Goal: Task Accomplishment & Management: Manage account settings

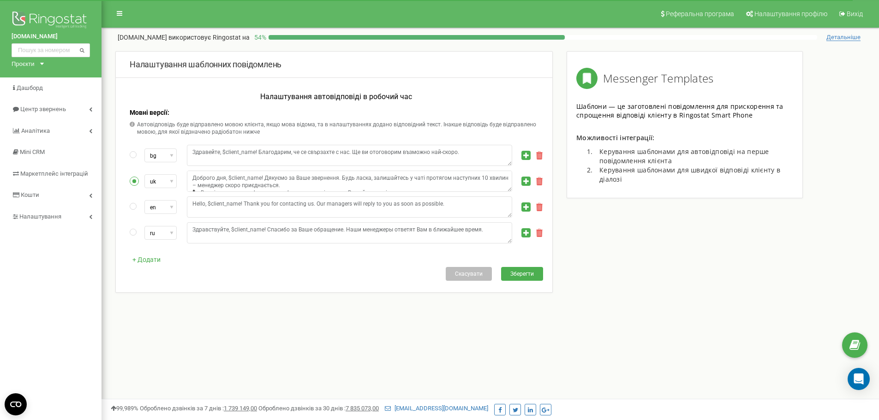
click at [539, 236] on icon at bounding box center [539, 233] width 6 height 8
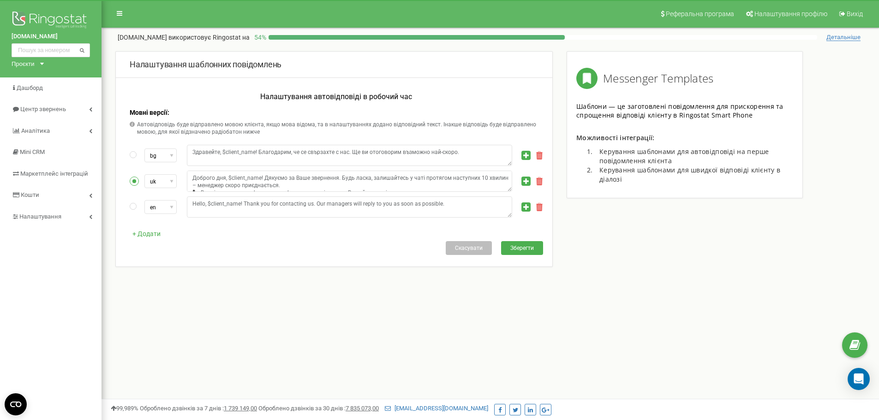
click at [536, 251] on button "Зберегти" at bounding box center [522, 248] width 42 height 14
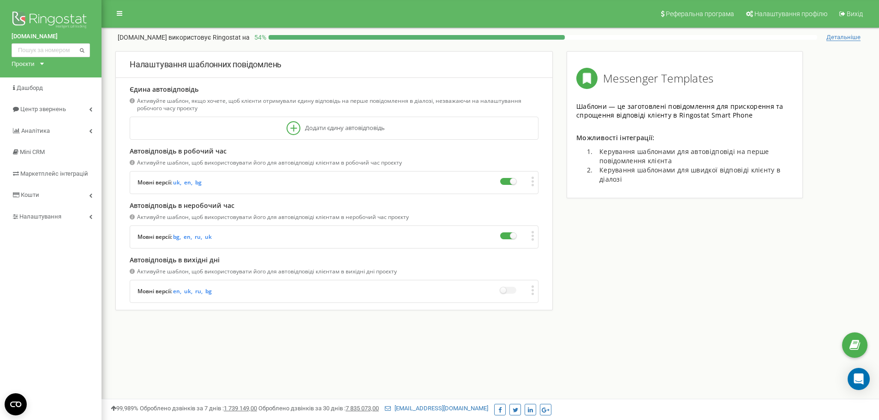
click at [687, 298] on div "Налаштування шаблонних повідомлень Єдина автовідповідь Активуйте шаблон, якщо х…" at bounding box center [490, 210] width 764 height 319
click at [534, 235] on icon at bounding box center [532, 236] width 3 height 10
click at [550, 250] on span "Редагувати" at bounding box center [564, 252] width 36 height 5
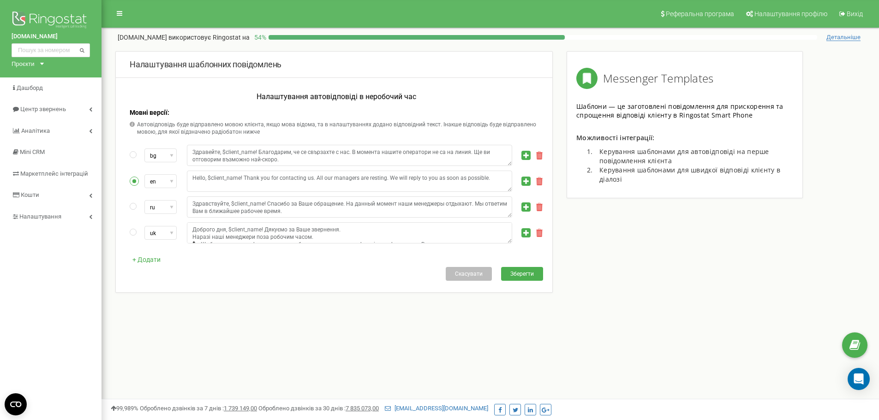
click at [539, 209] on icon at bounding box center [539, 207] width 6 height 8
type textarea "Доброго дня, $client_name! Дякуємо за Ваше звернення. Наразі наші менеджери поз…"
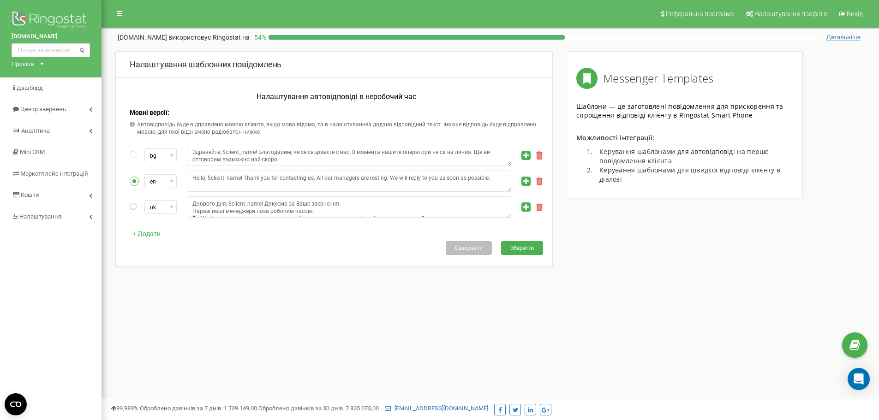
click at [131, 207] on label at bounding box center [134, 207] width 8 height 9
click at [531, 248] on span "Зберегти" at bounding box center [522, 248] width 24 height 6
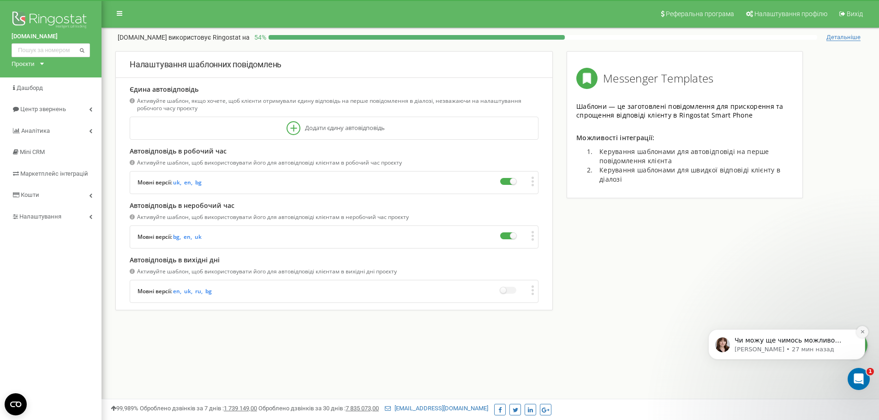
click at [865, 333] on icon "Dismiss notification" at bounding box center [862, 331] width 5 height 5
